Goal: Task Accomplishment & Management: Complete application form

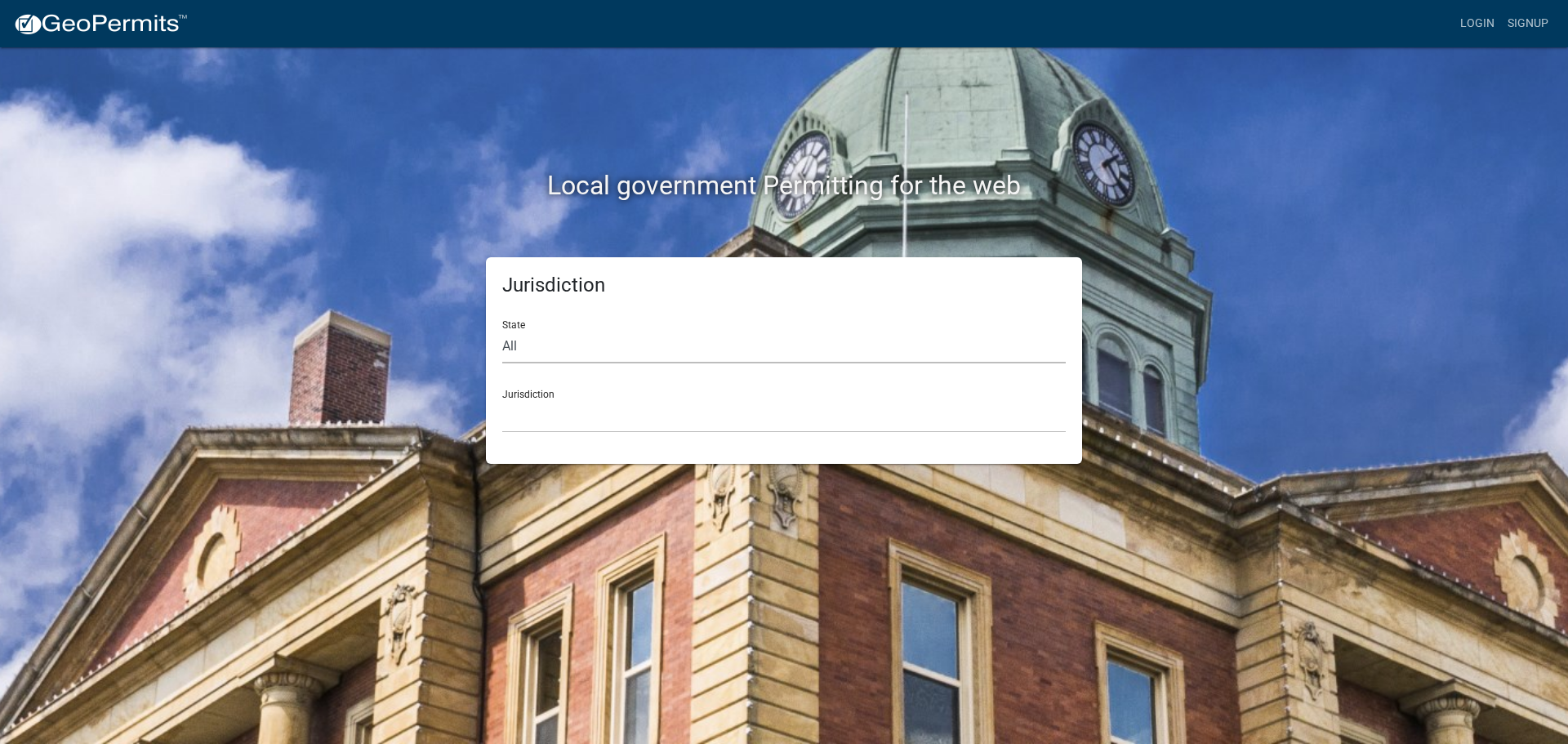
click at [542, 344] on select "All [US_STATE] [US_STATE] [US_STATE] [US_STATE] [US_STATE] [US_STATE] [US_STATE…" at bounding box center [784, 347] width 564 height 33
select select "[US_STATE]"
click at [502, 330] on select "All [US_STATE] [US_STATE] [US_STATE] [US_STATE] [US_STATE] [US_STATE] [US_STATE…" at bounding box center [784, 347] width 564 height 33
click at [536, 421] on select "City of [GEOGRAPHIC_DATA], [US_STATE] City of [GEOGRAPHIC_DATA], [US_STATE] Cit…" at bounding box center [784, 415] width 564 height 33
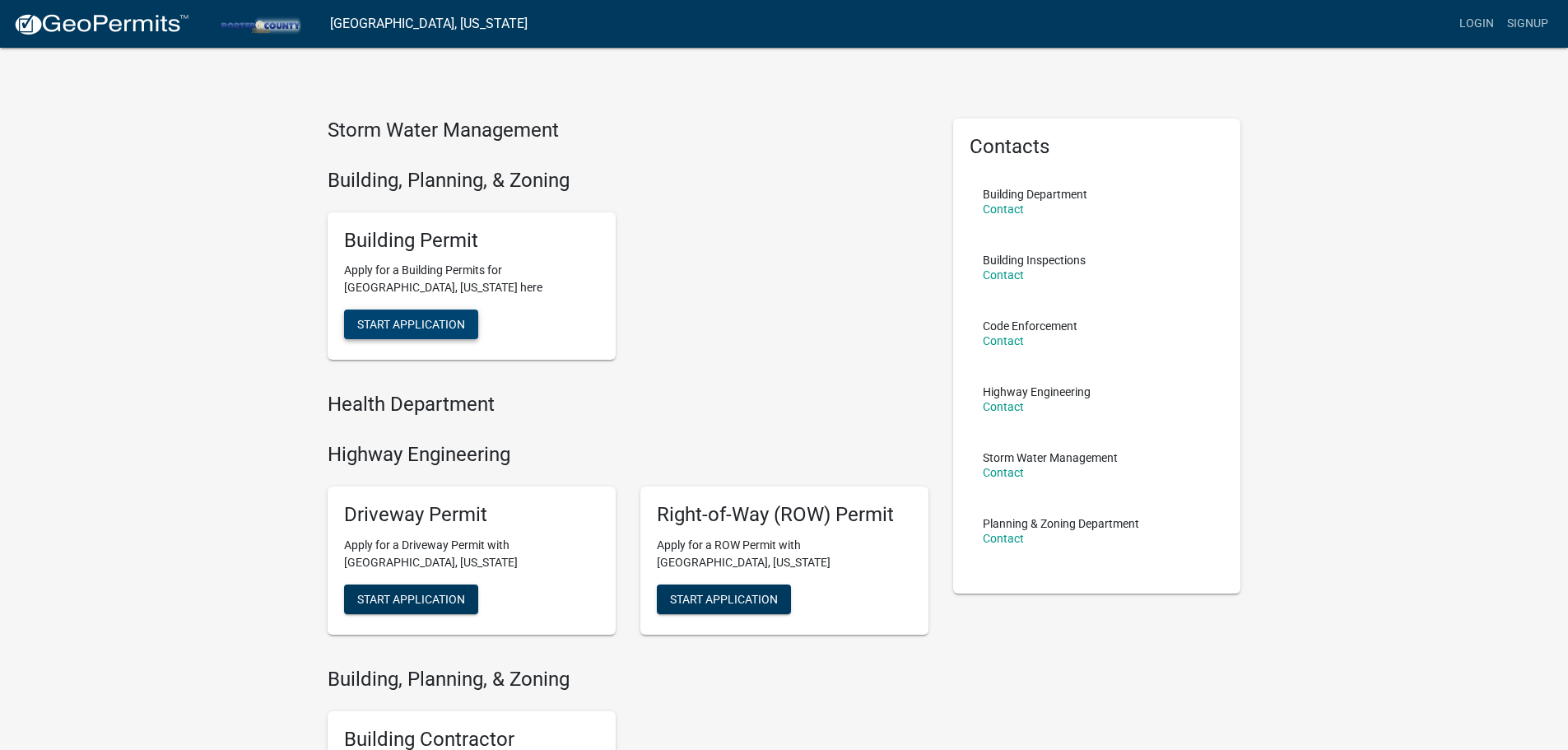
click at [443, 319] on span "Start Application" at bounding box center [410, 325] width 108 height 13
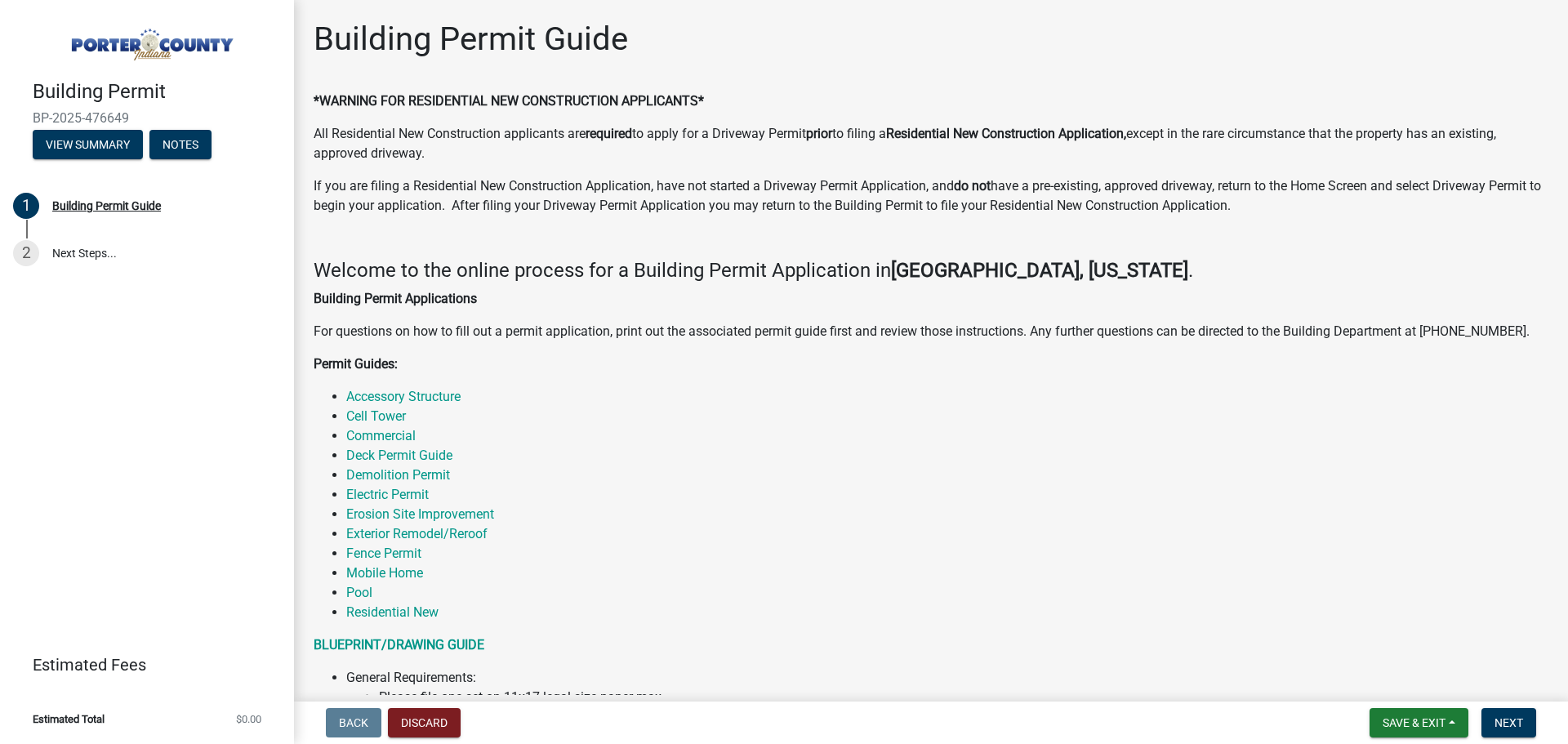
scroll to position [82, 0]
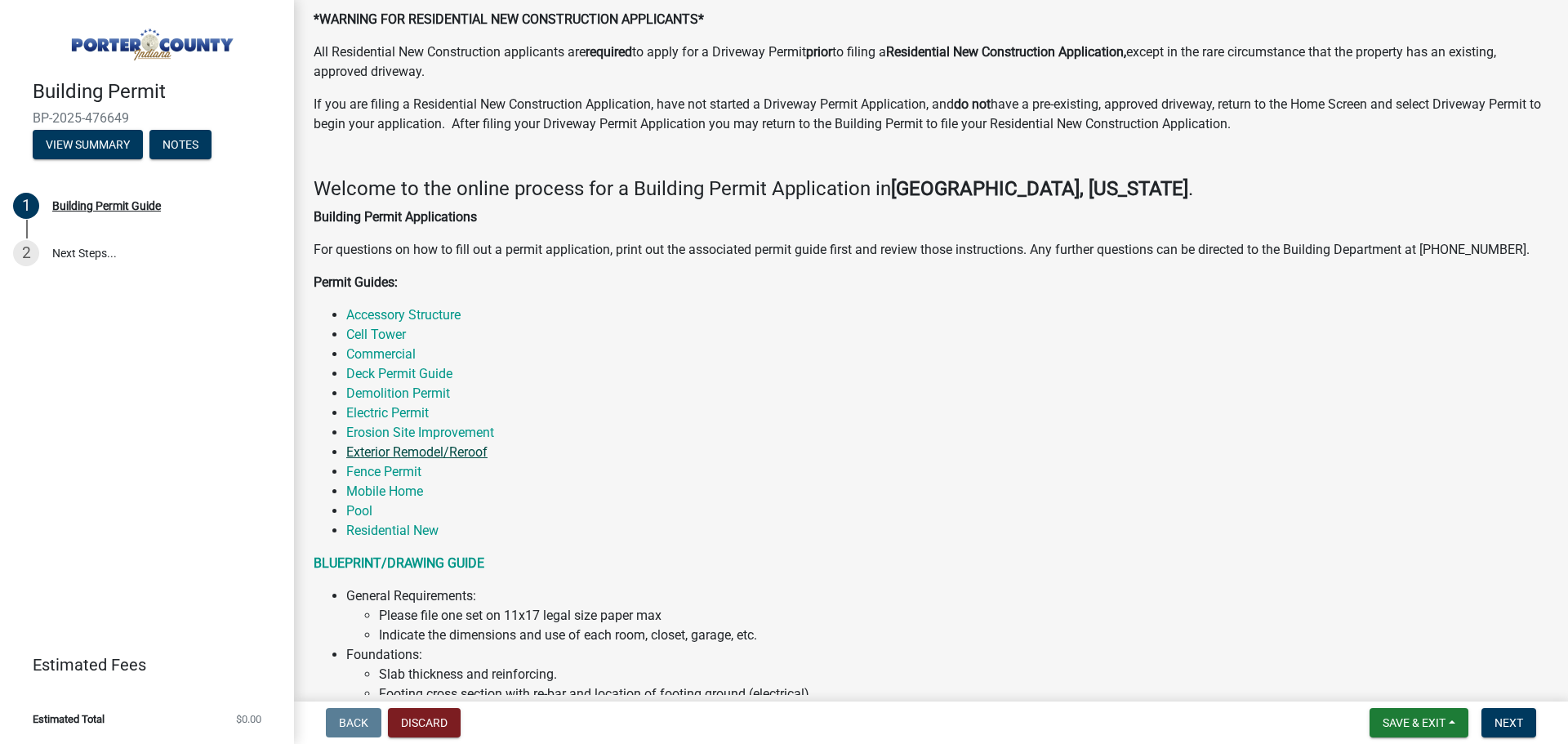
click at [442, 451] on link "Exterior Remodel/Reroof" at bounding box center [417, 452] width 142 height 15
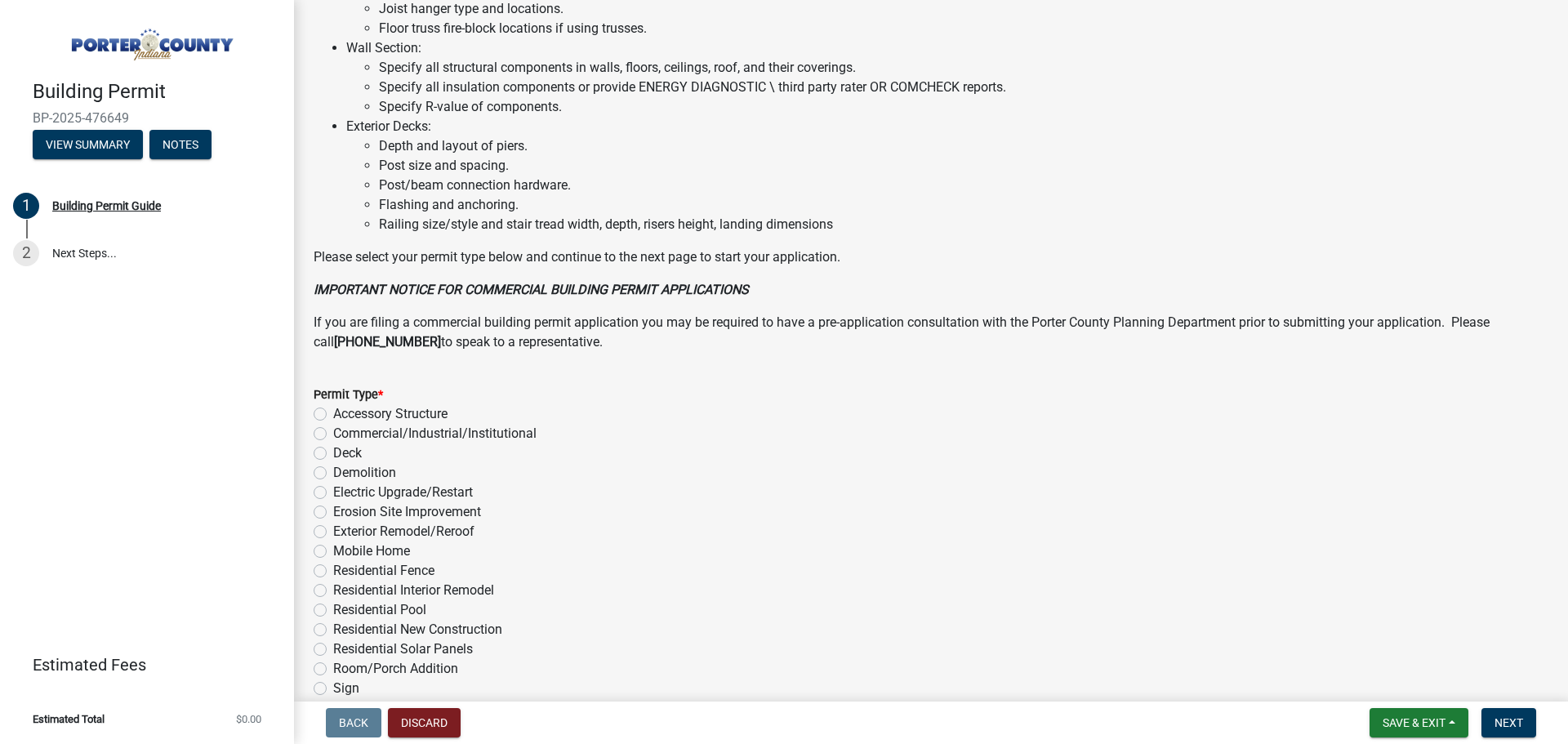
scroll to position [1062, 0]
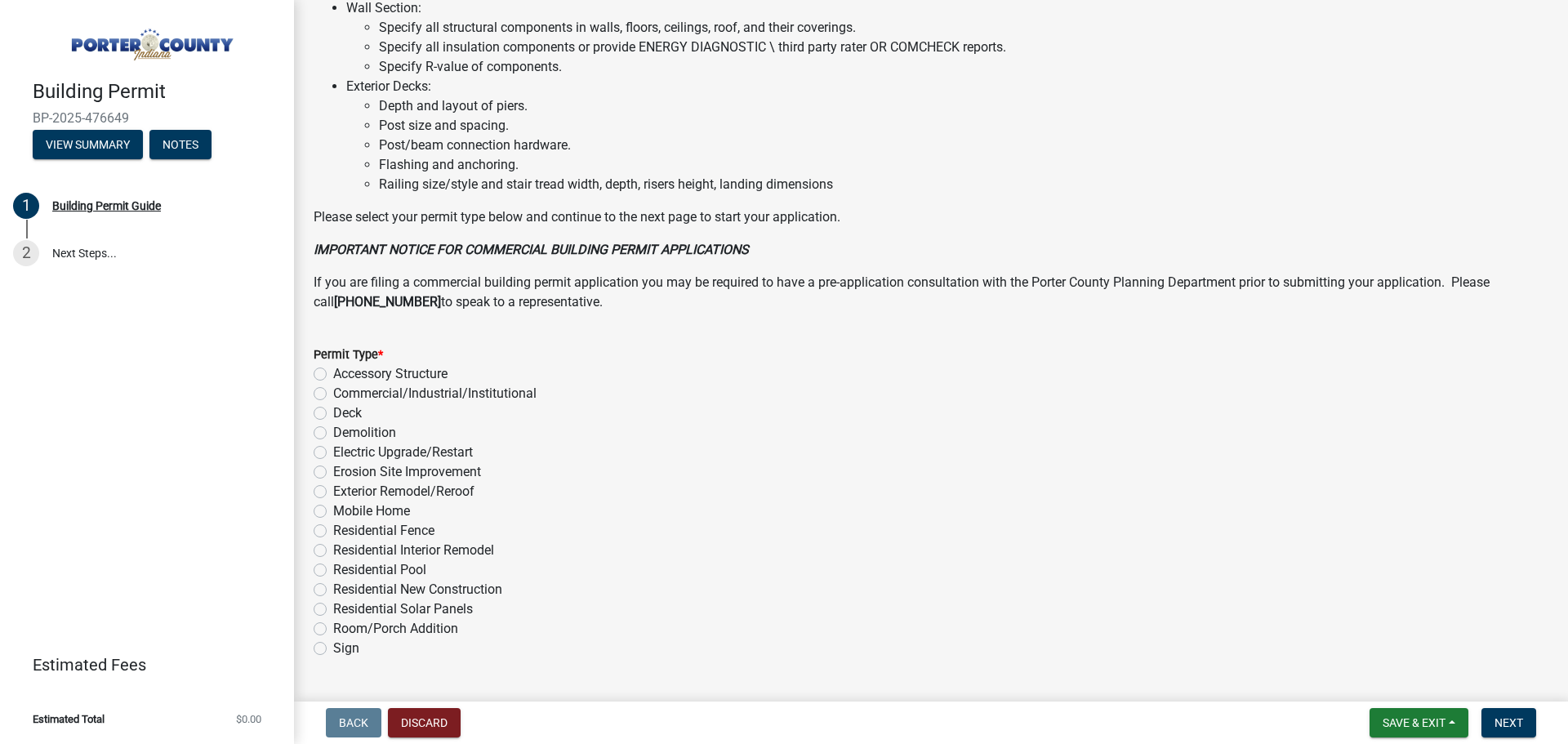
click at [333, 489] on label "Exterior Remodel/Reroof" at bounding box center [404, 491] width 142 height 20
click at [333, 489] on input "Exterior Remodel/Reroof" at bounding box center [338, 486] width 10 height 10
radio input "true"
click at [333, 549] on label "Residential Interior Remodel" at bounding box center [413, 550] width 160 height 20
click at [333, 549] on input "Residential Interior Remodel" at bounding box center [338, 546] width 10 height 10
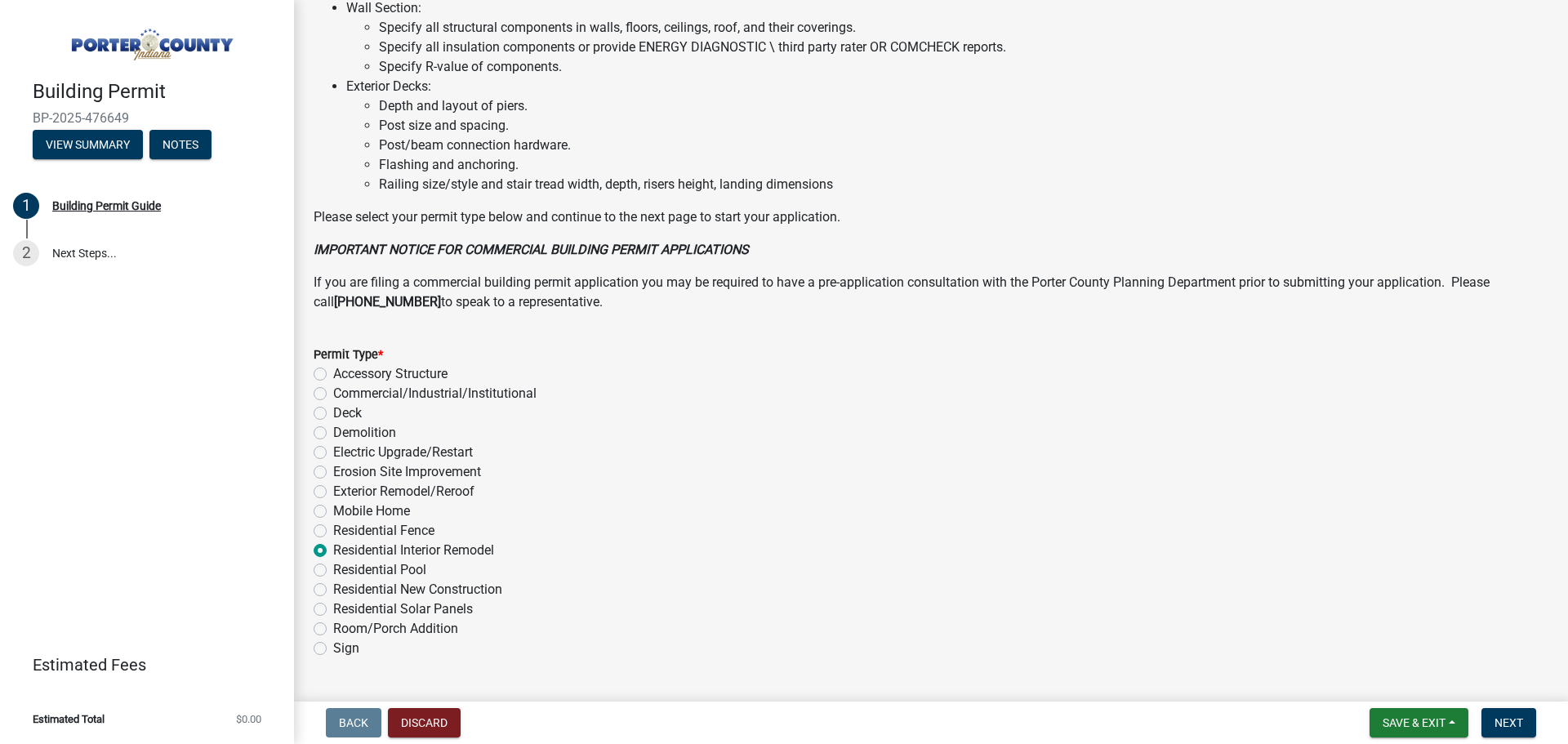
radio input "true"
click at [1526, 719] on button "Next" at bounding box center [1509, 722] width 55 height 29
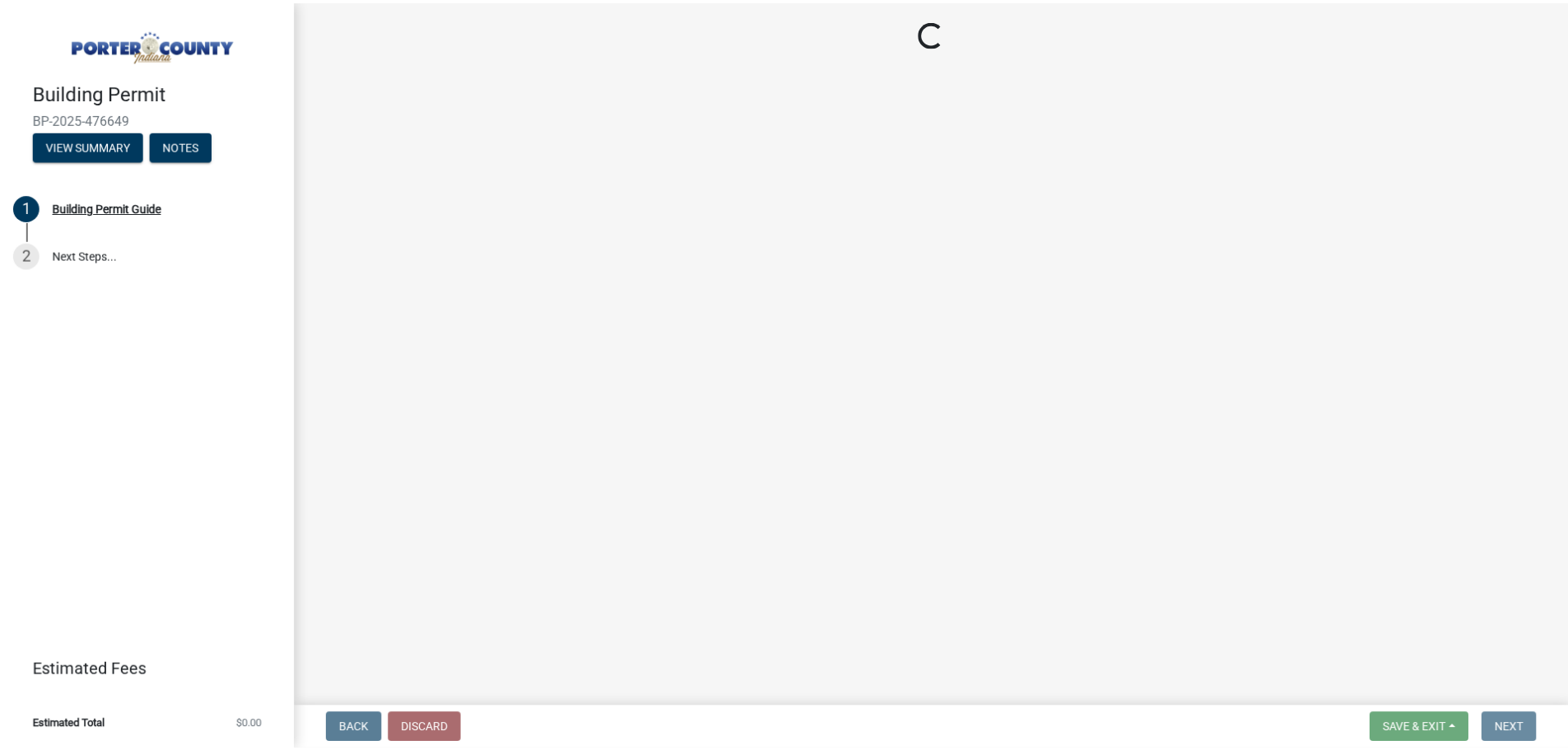
scroll to position [0, 0]
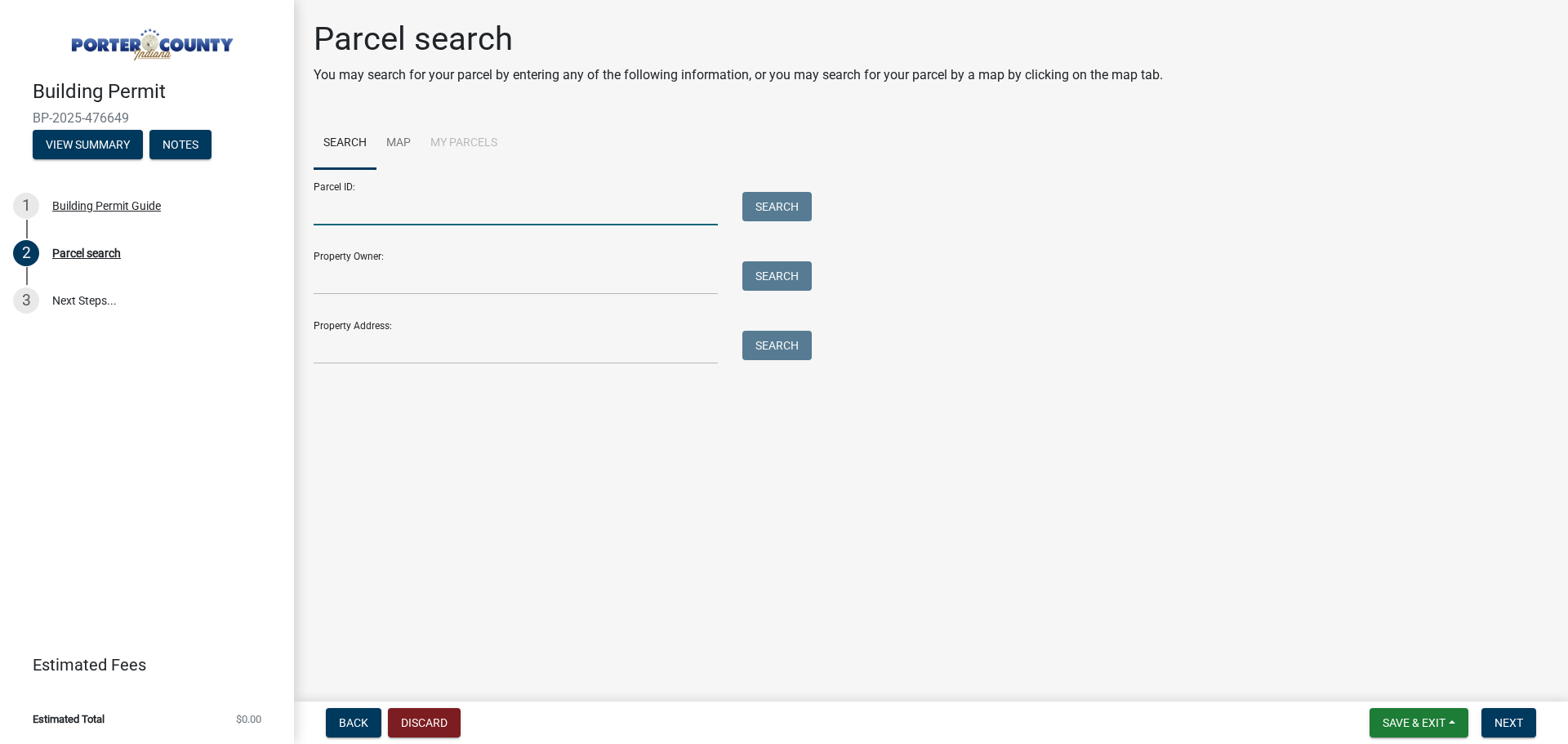
click at [376, 217] on input "Parcel ID:" at bounding box center [515, 208] width 404 height 33
type input "64-09-19-126.001-000-019"
click at [393, 268] on input "Property Owner:" at bounding box center [515, 278] width 404 height 33
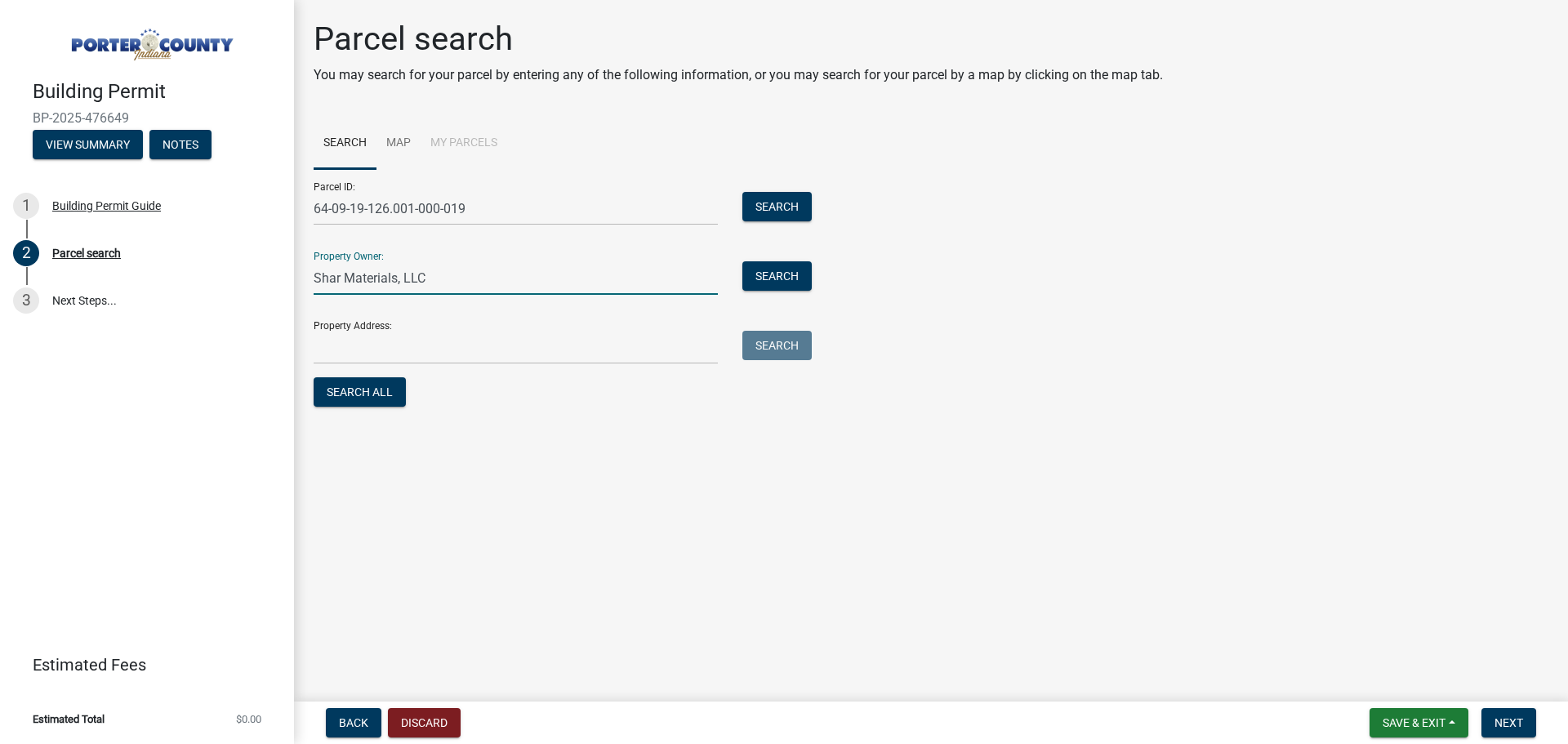
type input "Shar Materials, LLC"
click at [430, 362] on input "Property Address:" at bounding box center [515, 347] width 404 height 33
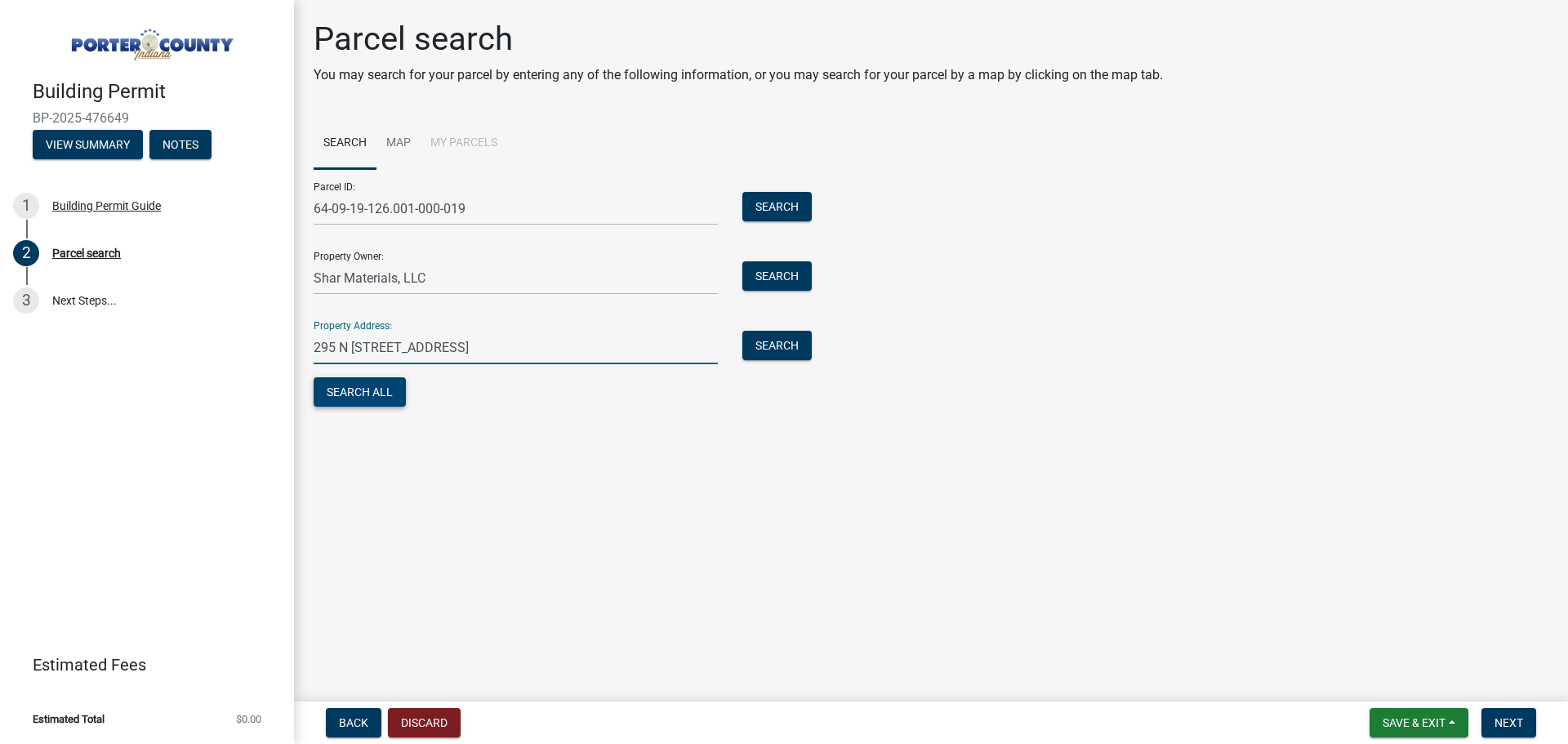
type input "295 N [STREET_ADDRESS]"
click at [380, 384] on button "Search All" at bounding box center [360, 392] width 93 height 29
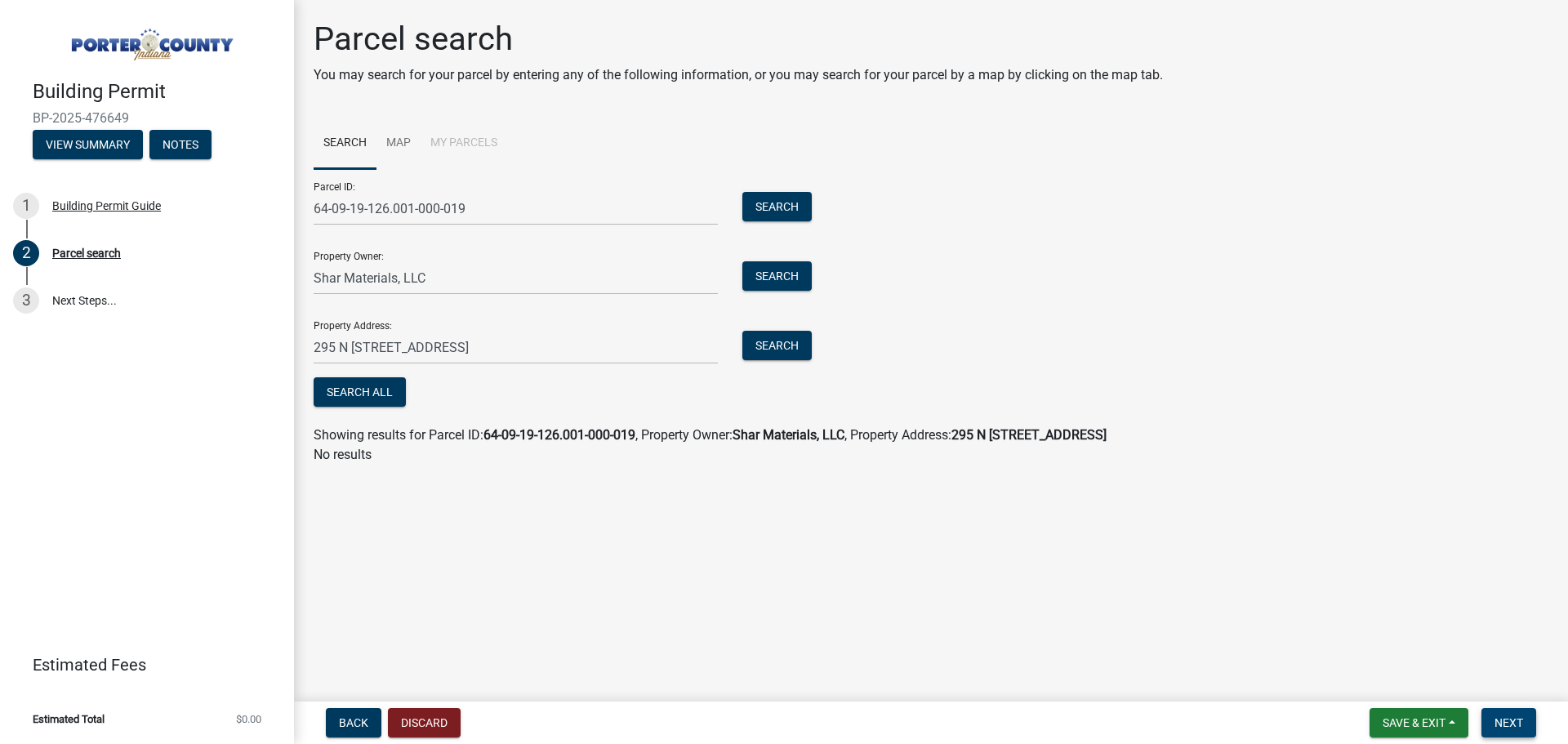
click at [1515, 725] on span "Next" at bounding box center [1509, 723] width 28 height 13
click at [609, 217] on input "64-09-19-126.001-000-019" at bounding box center [515, 208] width 404 height 33
drag, startPoint x: 481, startPoint y: 210, endPoint x: 294, endPoint y: 209, distance: 187.0
click at [294, 209] on div "Parcel search You may search for your parcel by entering any of the following i…" at bounding box center [931, 249] width 1274 height 460
click at [366, 399] on button "Search All" at bounding box center [360, 392] width 93 height 29
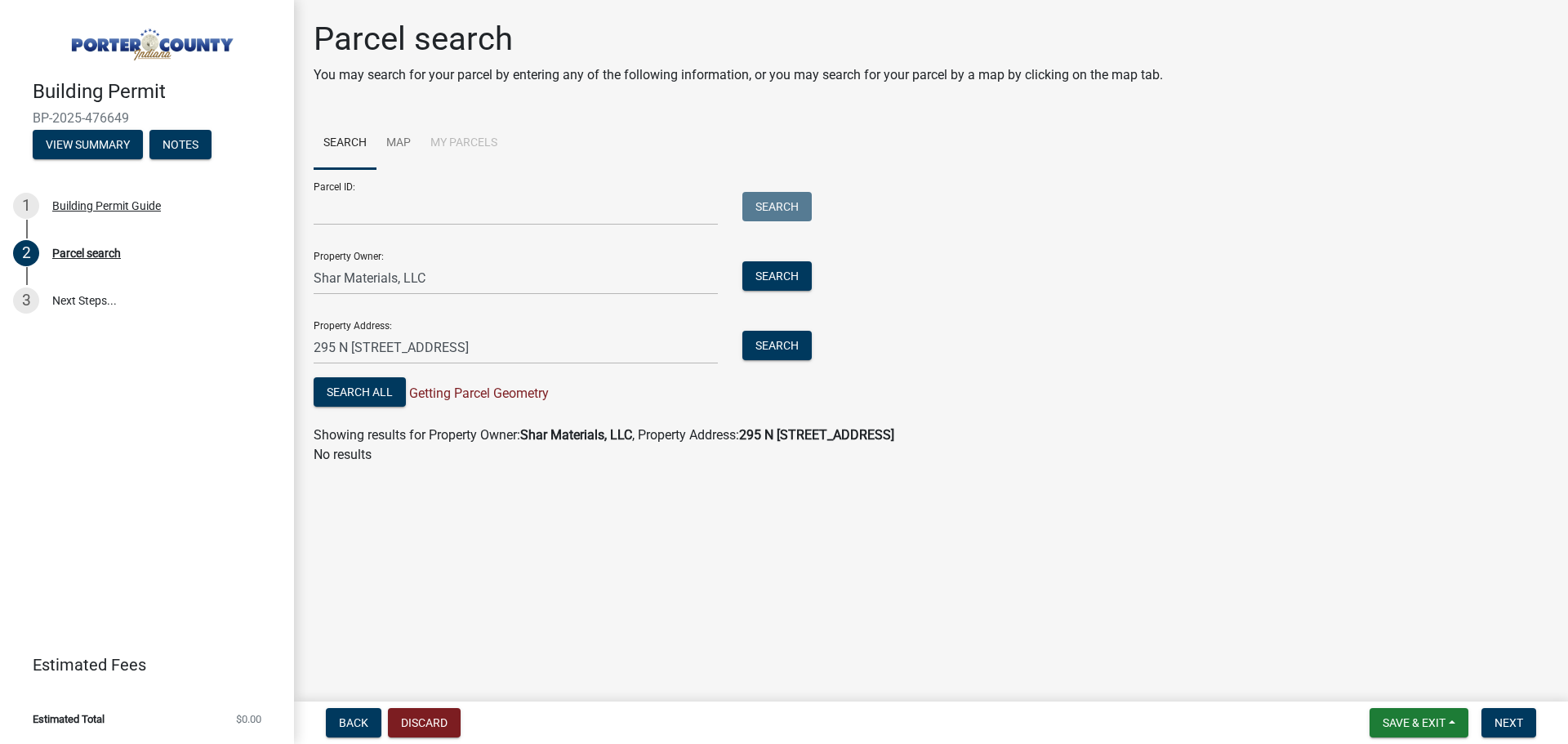
click at [466, 140] on li "My Parcels" at bounding box center [464, 144] width 87 height 52
click at [373, 204] on input "Parcel ID:" at bounding box center [515, 208] width 404 height 33
type input "64-09-19-126.001-000-019"
drag, startPoint x: 531, startPoint y: 343, endPoint x: 143, endPoint y: 361, distance: 388.4
click at [148, 364] on div "Building Permit BP-2025-476649 View Summary Notes 1 Building Permit Guide 2 Par…" at bounding box center [784, 372] width 1568 height 744
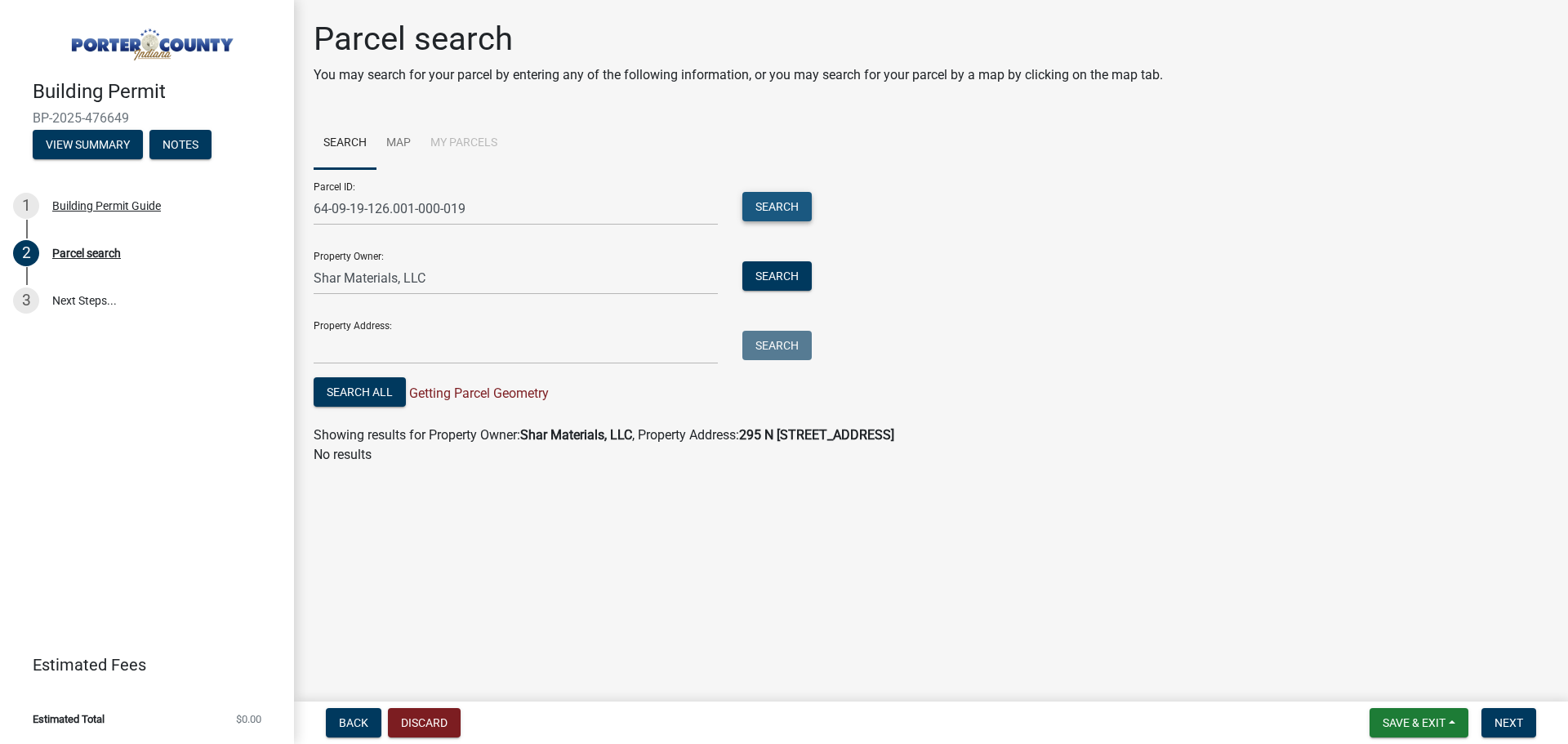
click at [759, 205] on button "Search" at bounding box center [777, 206] width 70 height 29
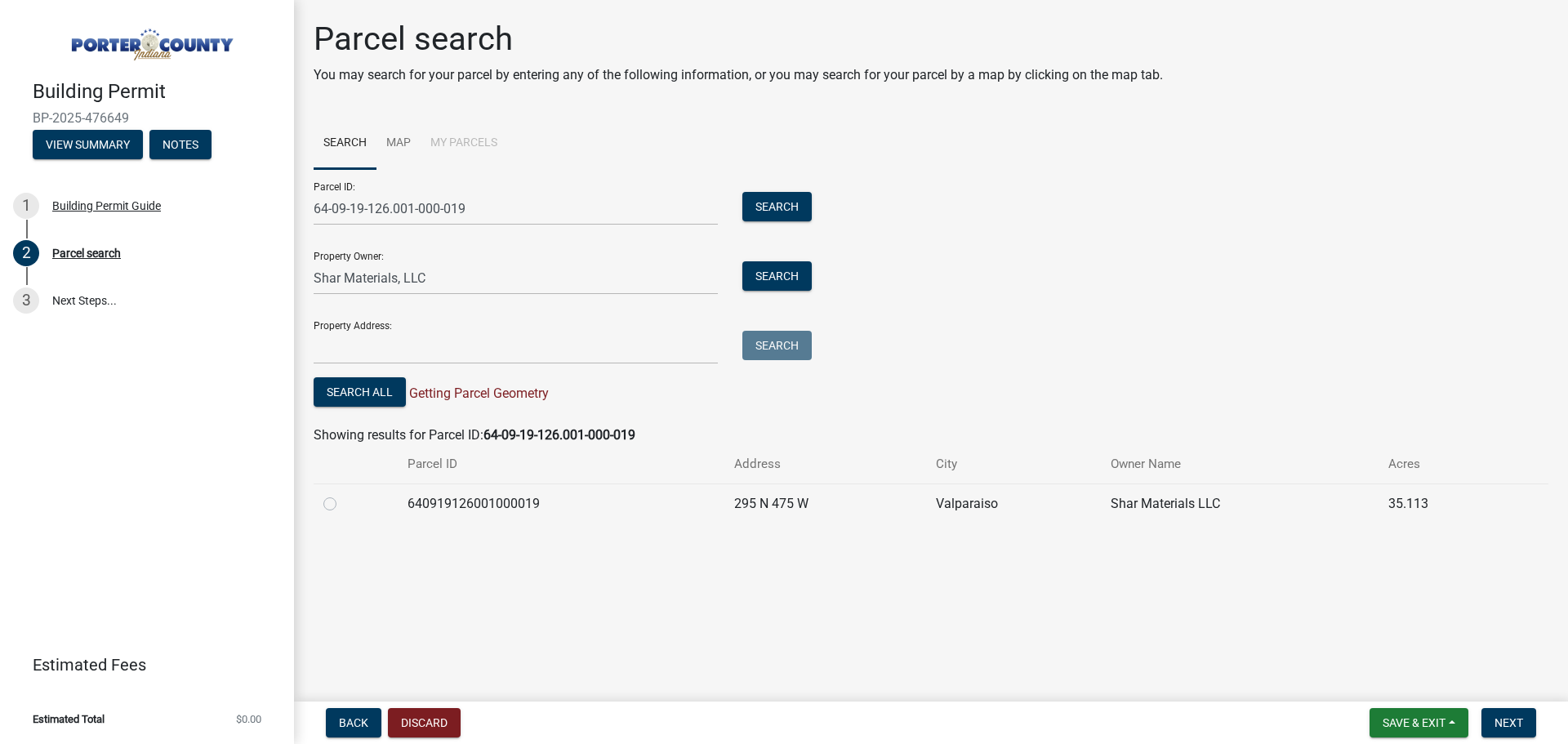
click at [343, 494] on label at bounding box center [343, 494] width 0 height 0
click at [343, 504] on input "radio" at bounding box center [347, 499] width 10 height 10
radio input "true"
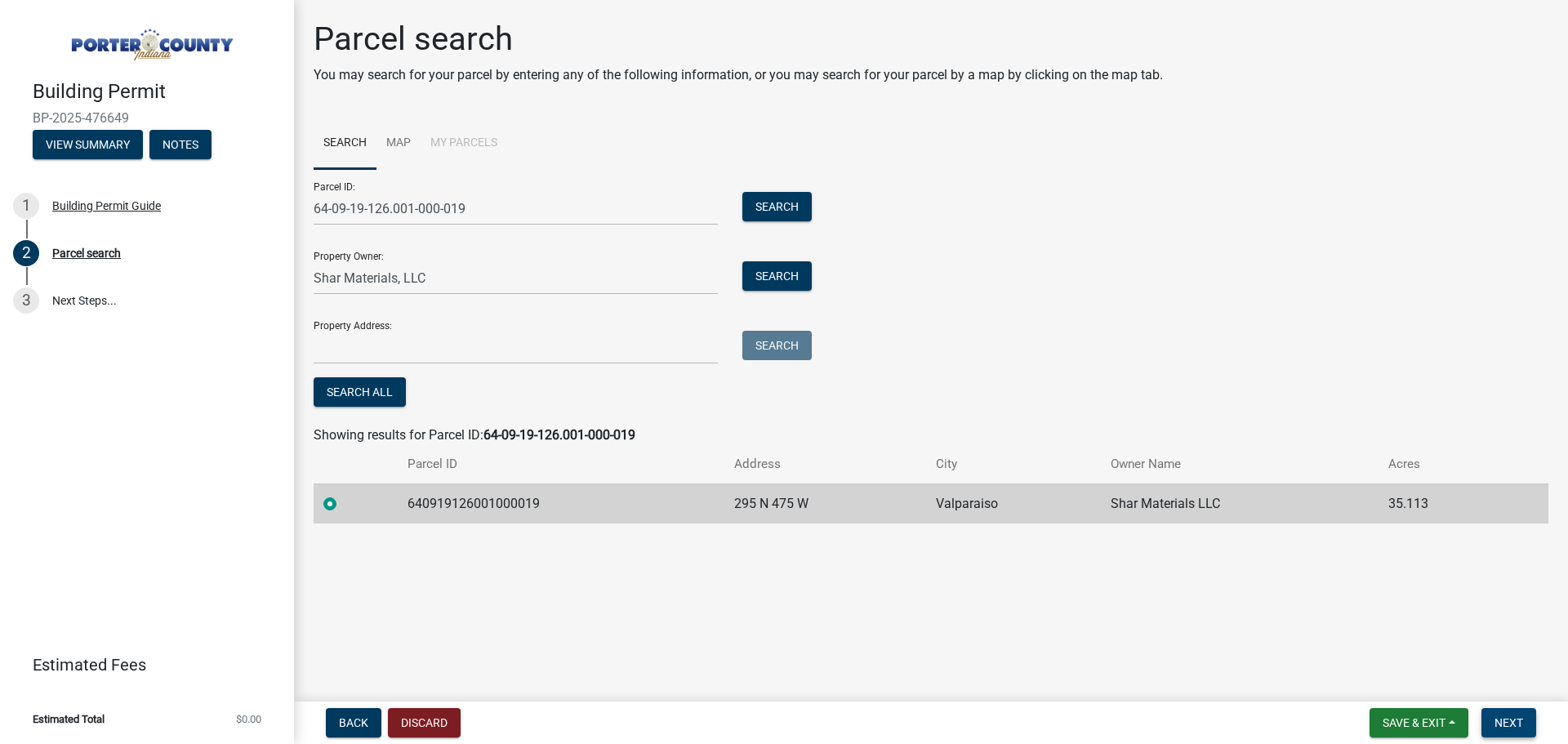
click at [1519, 727] on span "Next" at bounding box center [1509, 723] width 28 height 13
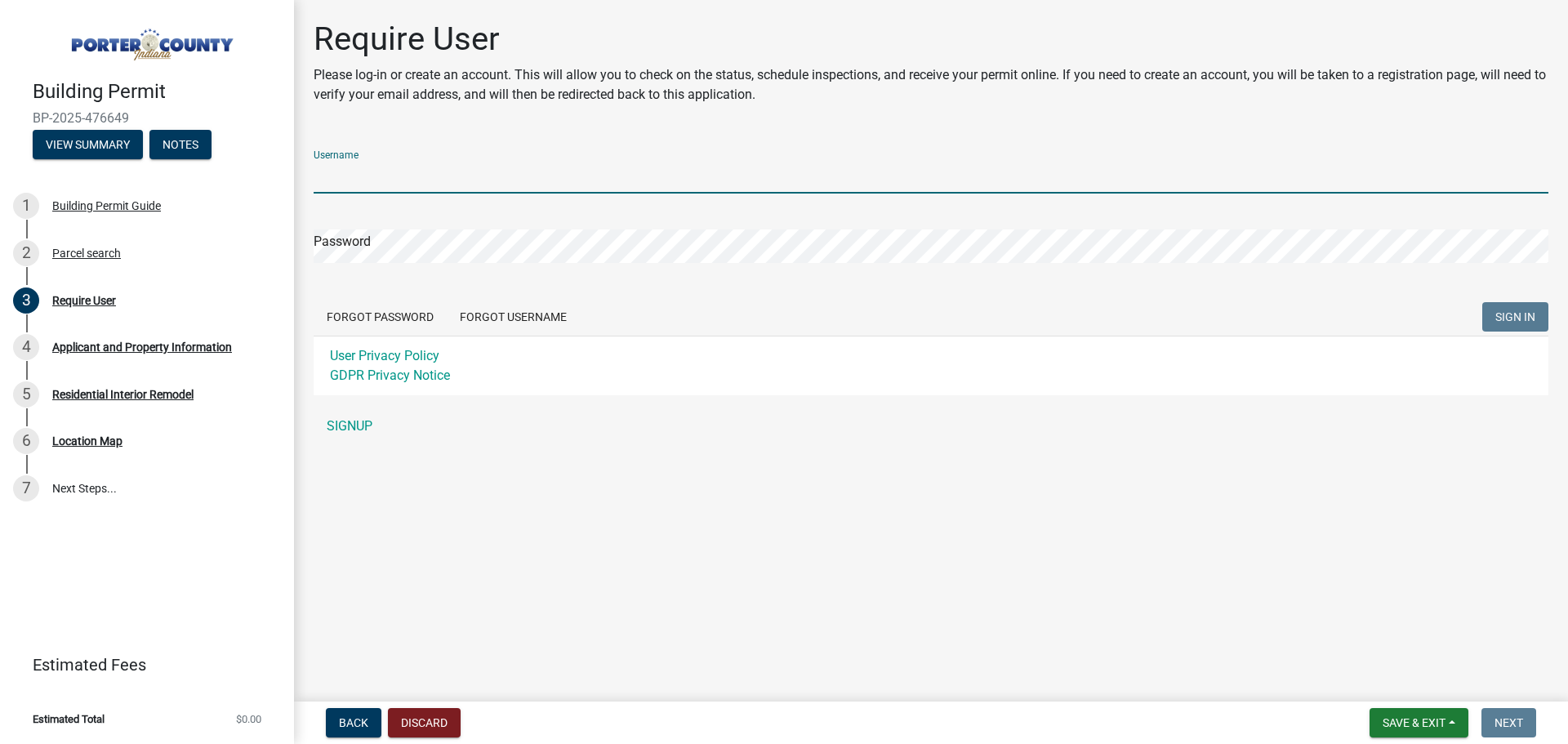
click at [408, 185] on input "Username" at bounding box center [931, 177] width 1235 height 33
type input "SharMaterials2025"
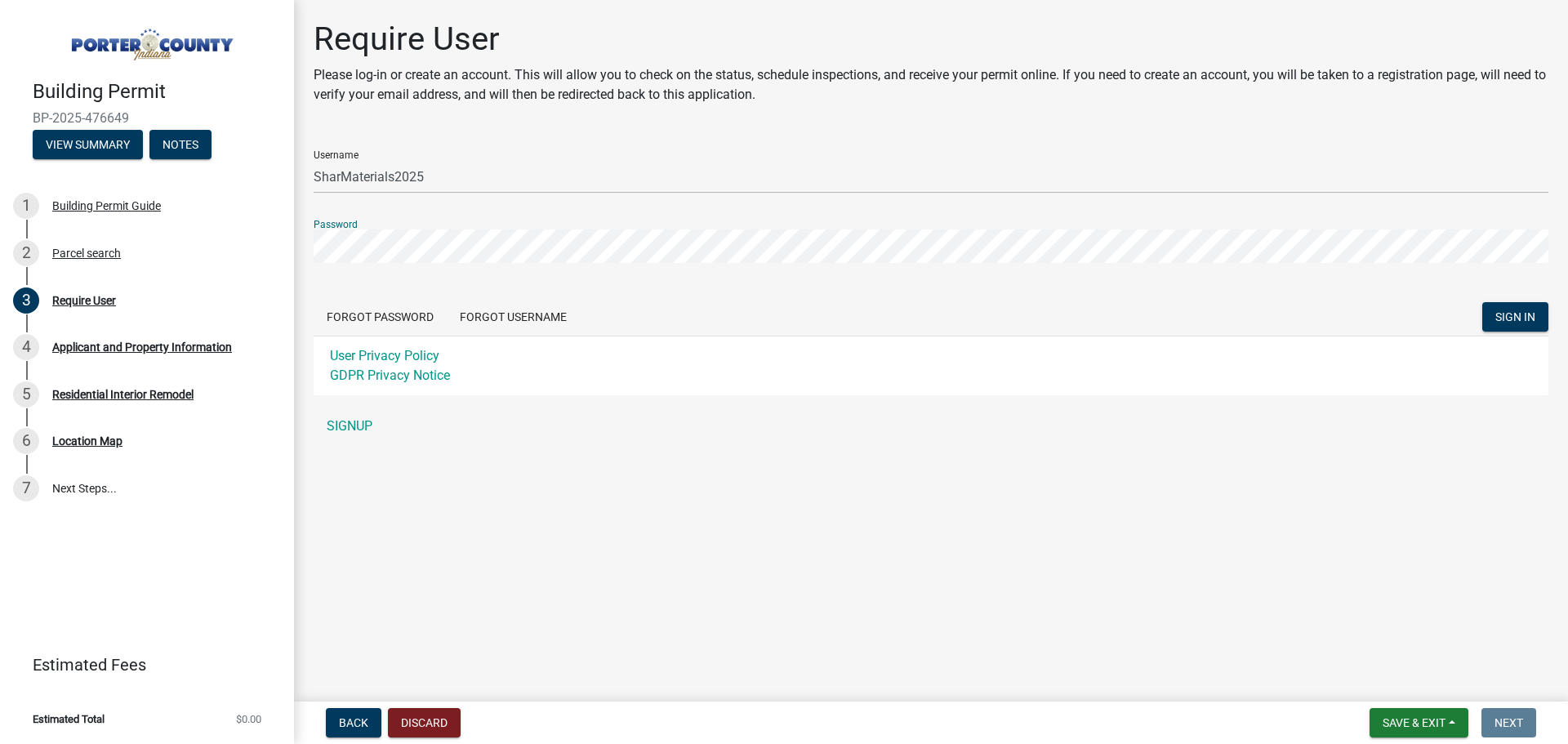
click at [1543, 716] on div "Back Discard Save & Exit Save Save & Exit Next" at bounding box center [931, 722] width 1248 height 29
click at [352, 417] on link "SIGNUP" at bounding box center [931, 426] width 1235 height 33
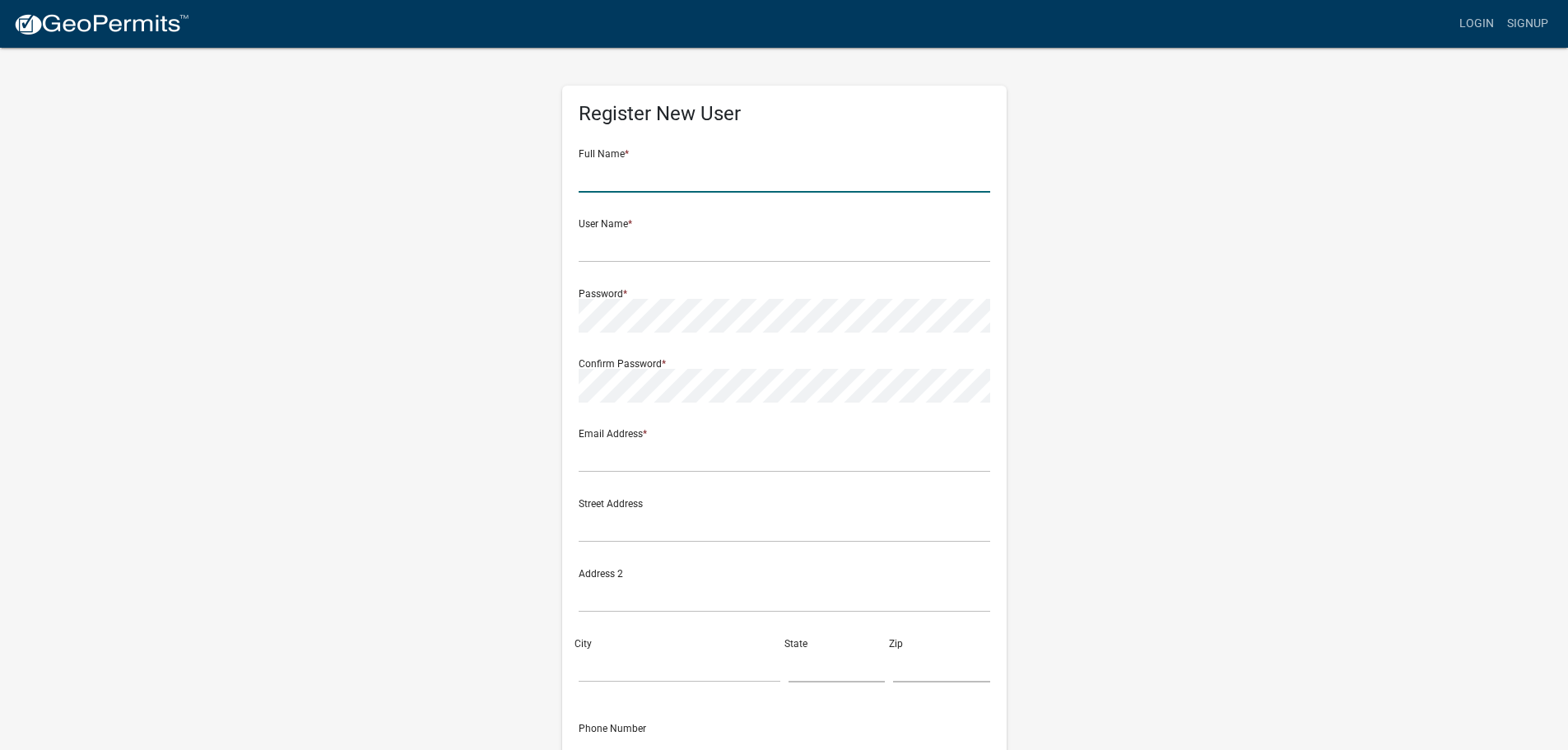
click at [614, 174] on input "text" at bounding box center [784, 175] width 412 height 33
drag, startPoint x: 616, startPoint y: 173, endPoint x: 632, endPoint y: 173, distance: 16.0
click at [632, 173] on input "[PERSON_NAME]" at bounding box center [784, 175] width 412 height 33
type input "[PERSON_NAME]"
click at [607, 239] on input "text" at bounding box center [784, 246] width 412 height 33
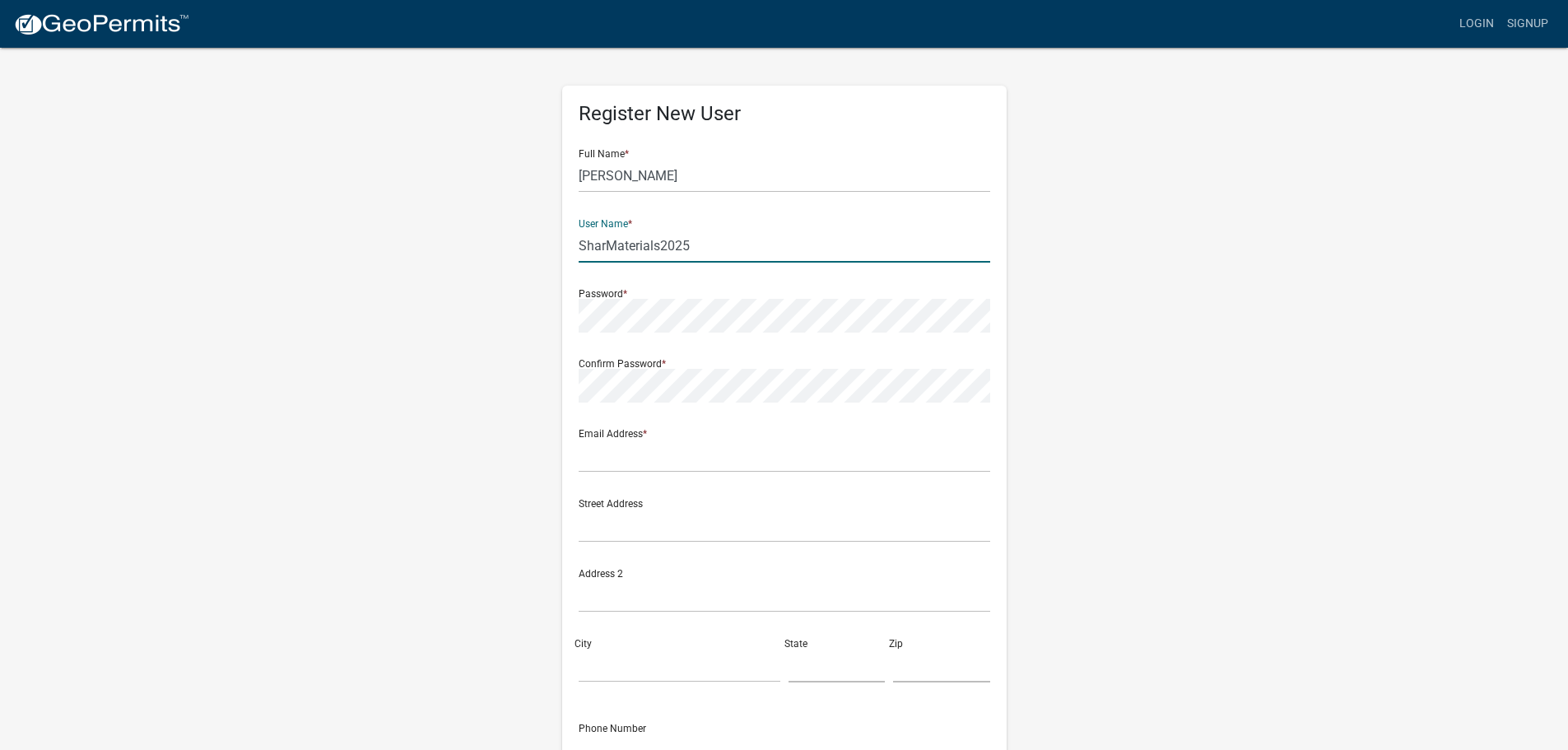
type input "SharMaterials2025"
click at [650, 445] on input "text" at bounding box center [784, 455] width 412 height 33
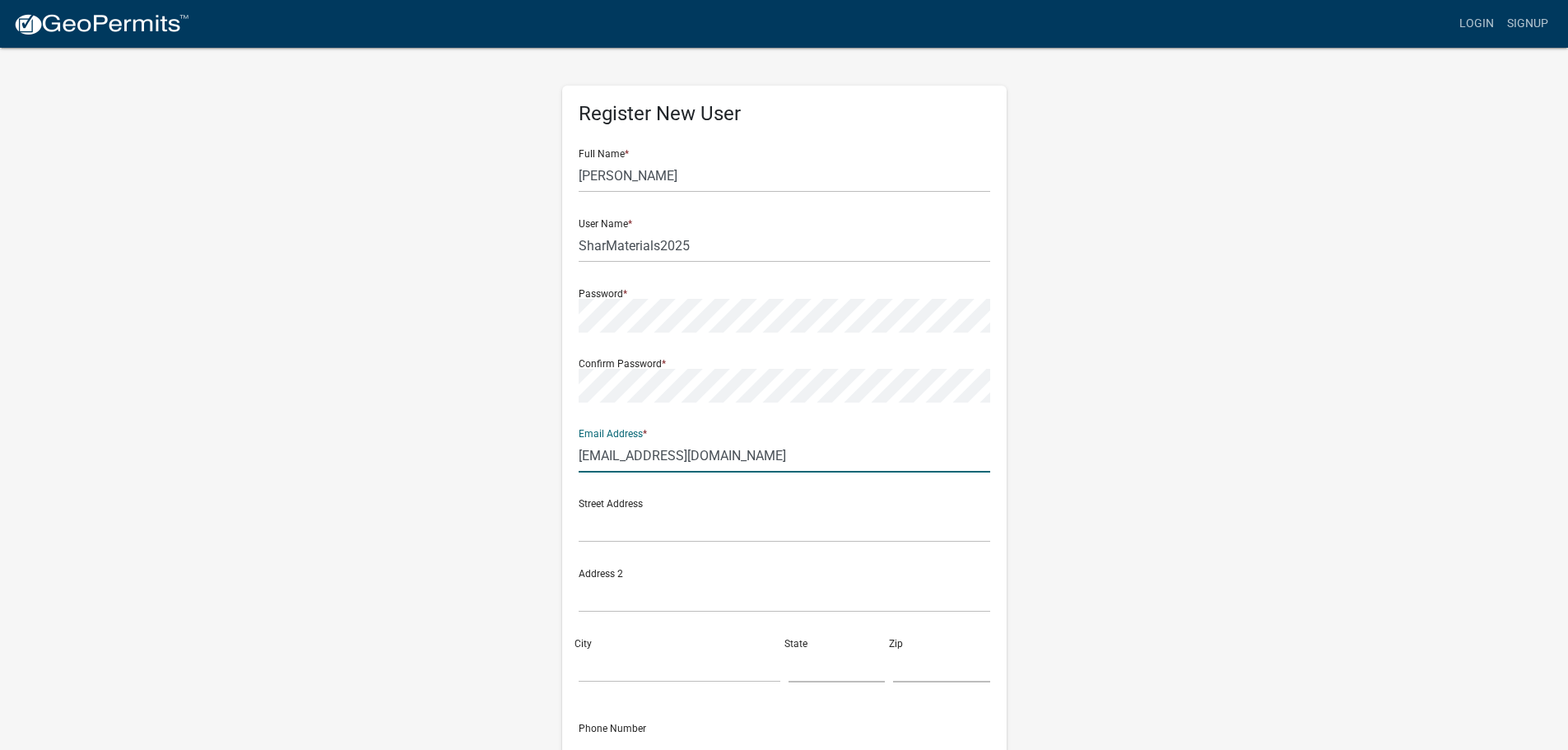
type input "[EMAIL_ADDRESS][DOMAIN_NAME]"
click at [655, 537] on input "text" at bounding box center [784, 525] width 412 height 33
type input "295 N 475 W"
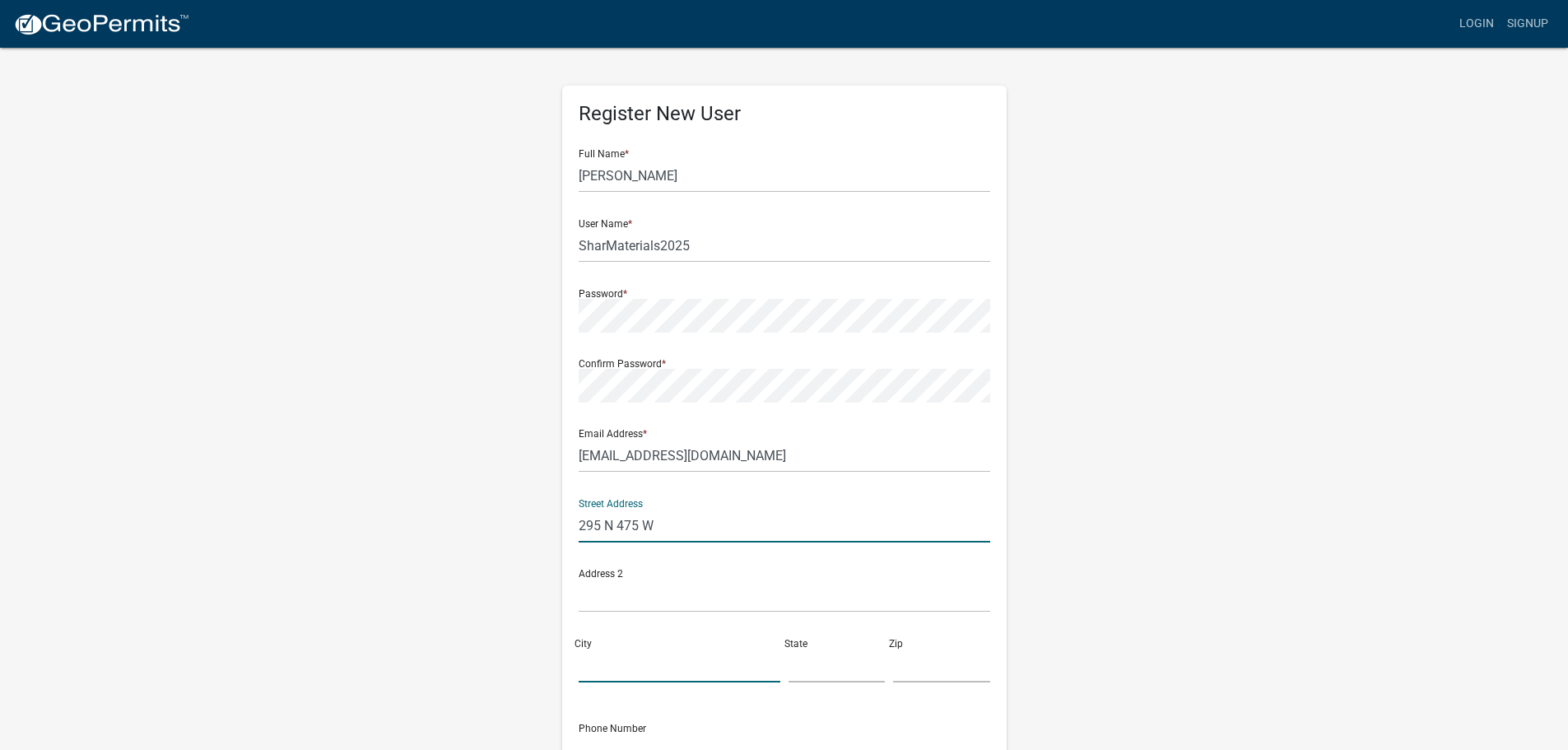
click at [668, 665] on input "City" at bounding box center [679, 665] width 202 height 33
type input "Valparaiso"
type input "IN"
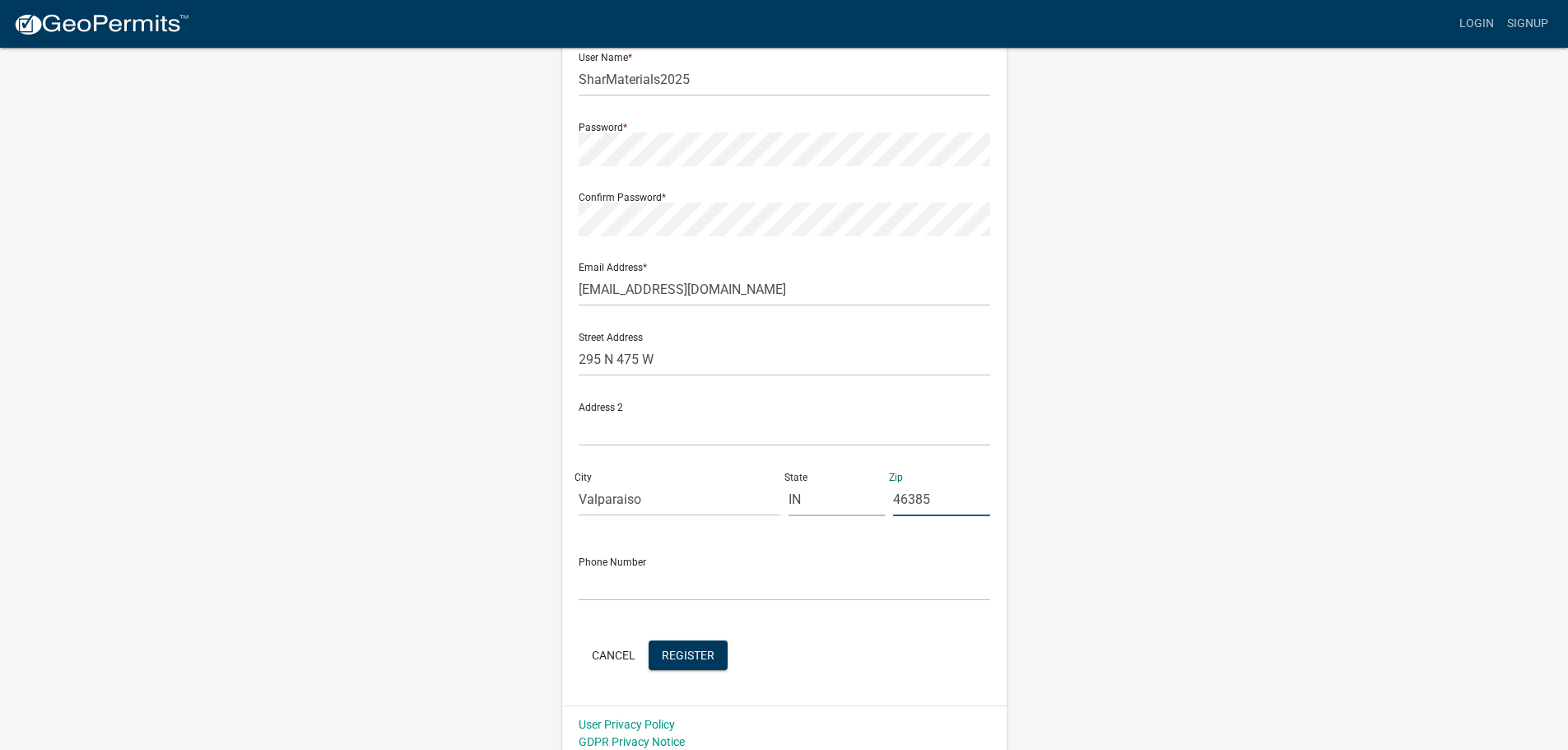
scroll to position [177, 0]
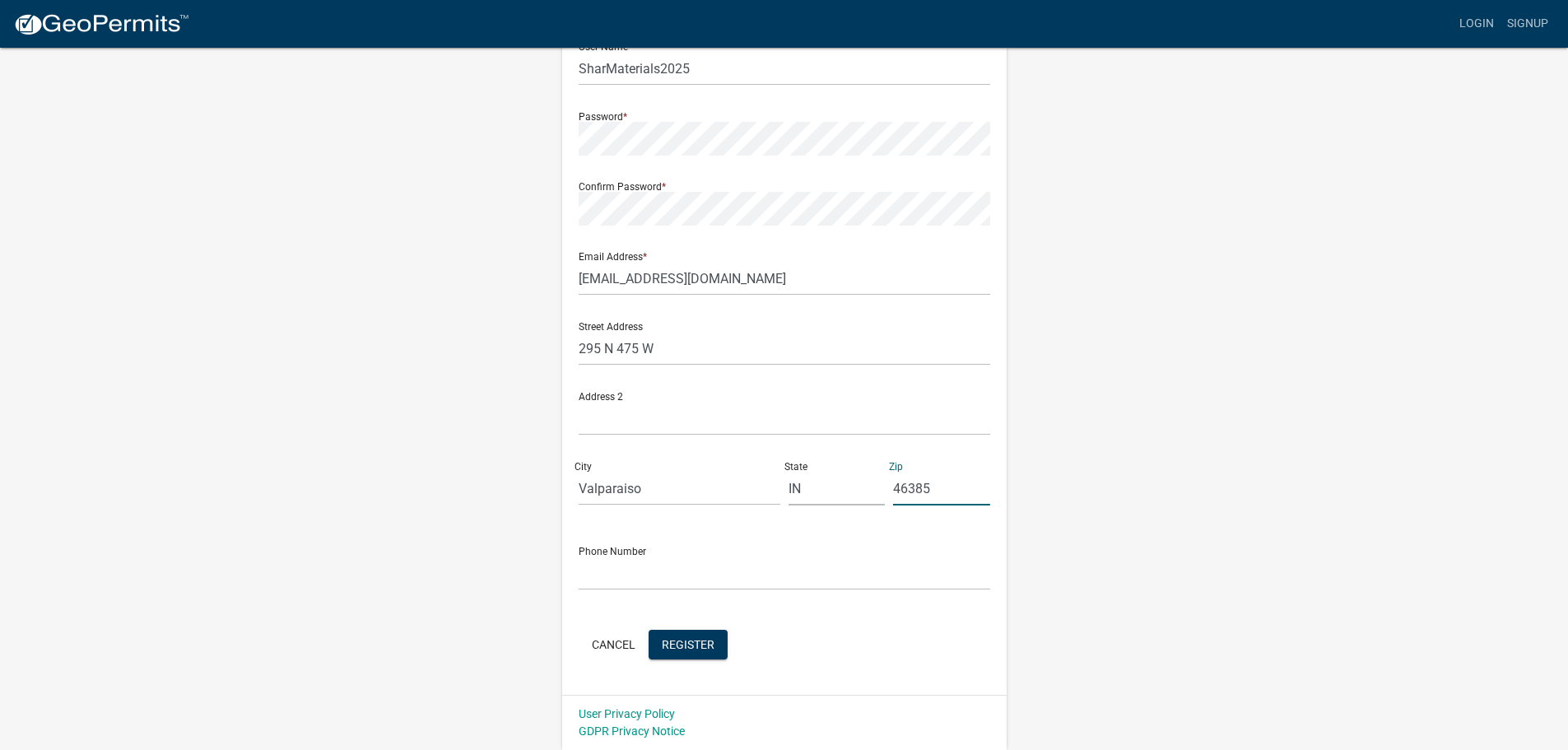
type input "46385"
click at [656, 573] on input "text" at bounding box center [784, 573] width 412 height 33
type input "[PHONE_NUMBER]"
click at [687, 634] on button "Register" at bounding box center [688, 644] width 79 height 30
